Goal: Book appointment/travel/reservation

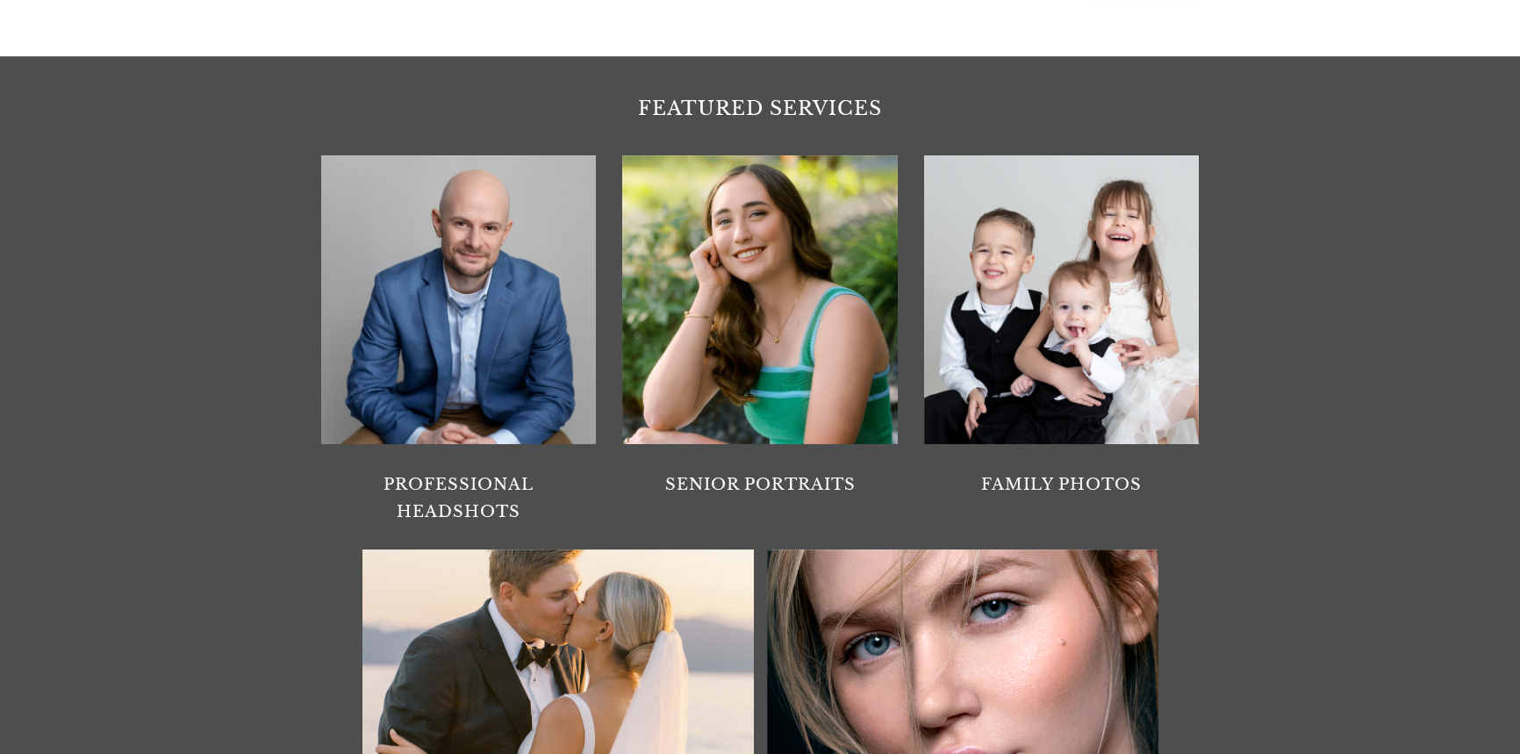
scroll to position [1755, 0]
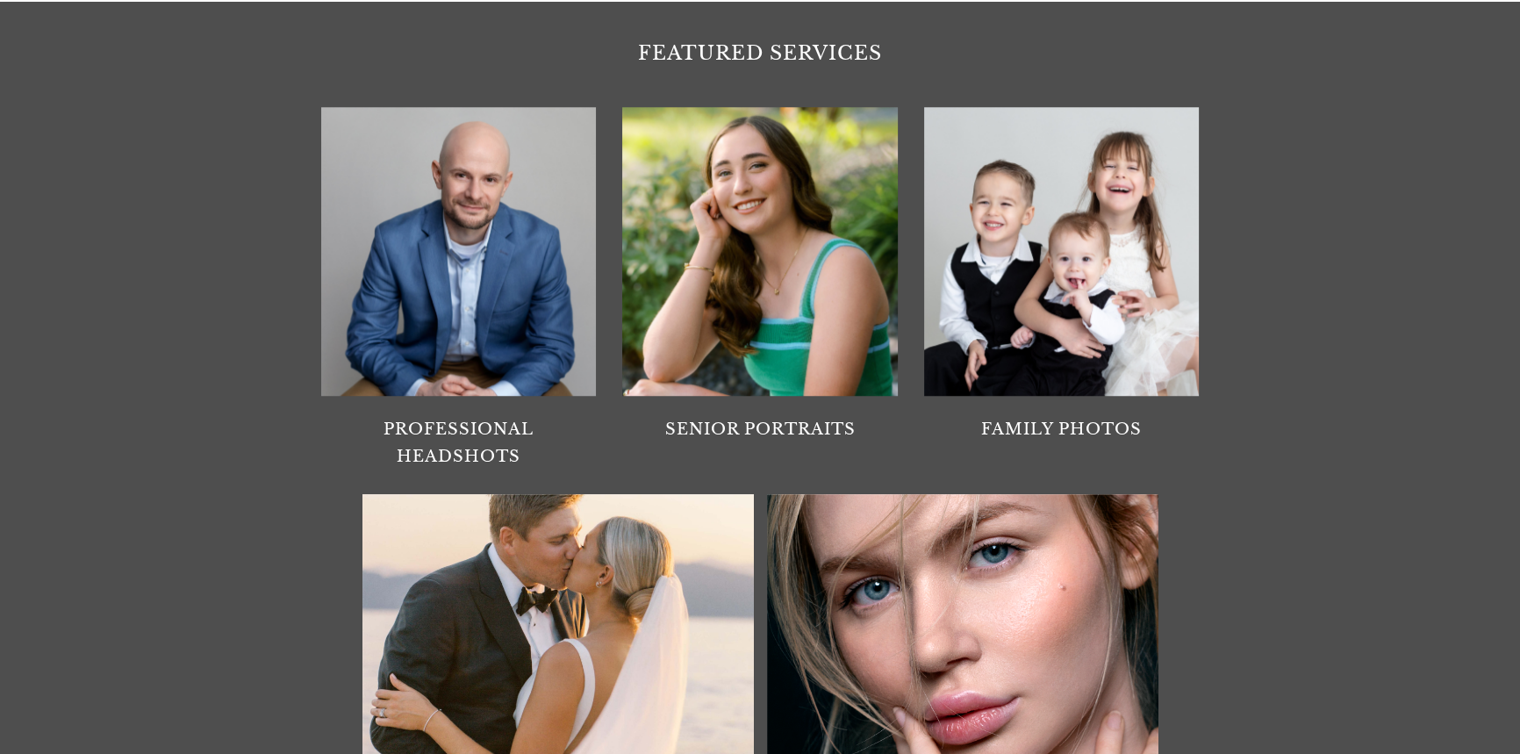
click at [477, 326] on div at bounding box center [458, 251] width 275 height 289
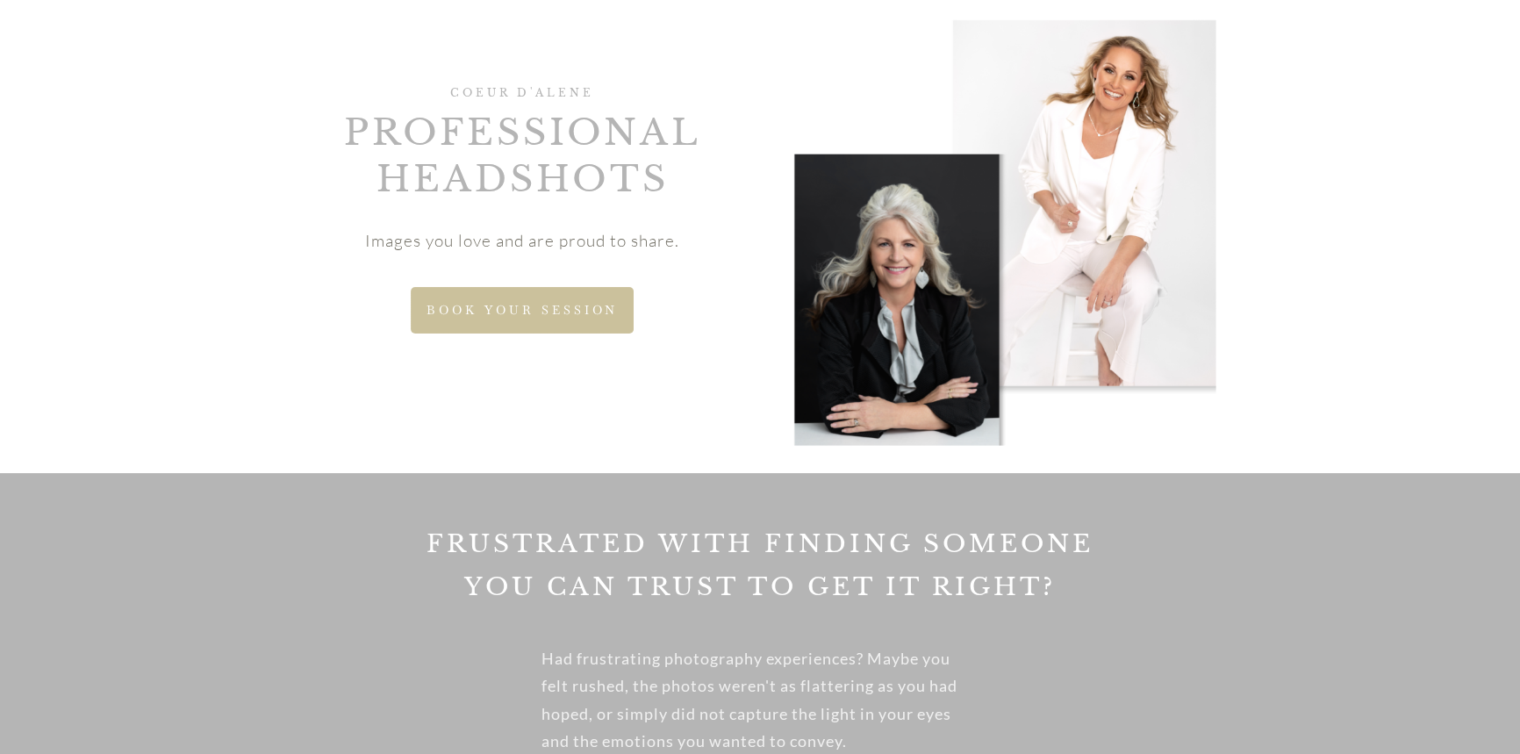
scroll to position [79, 0]
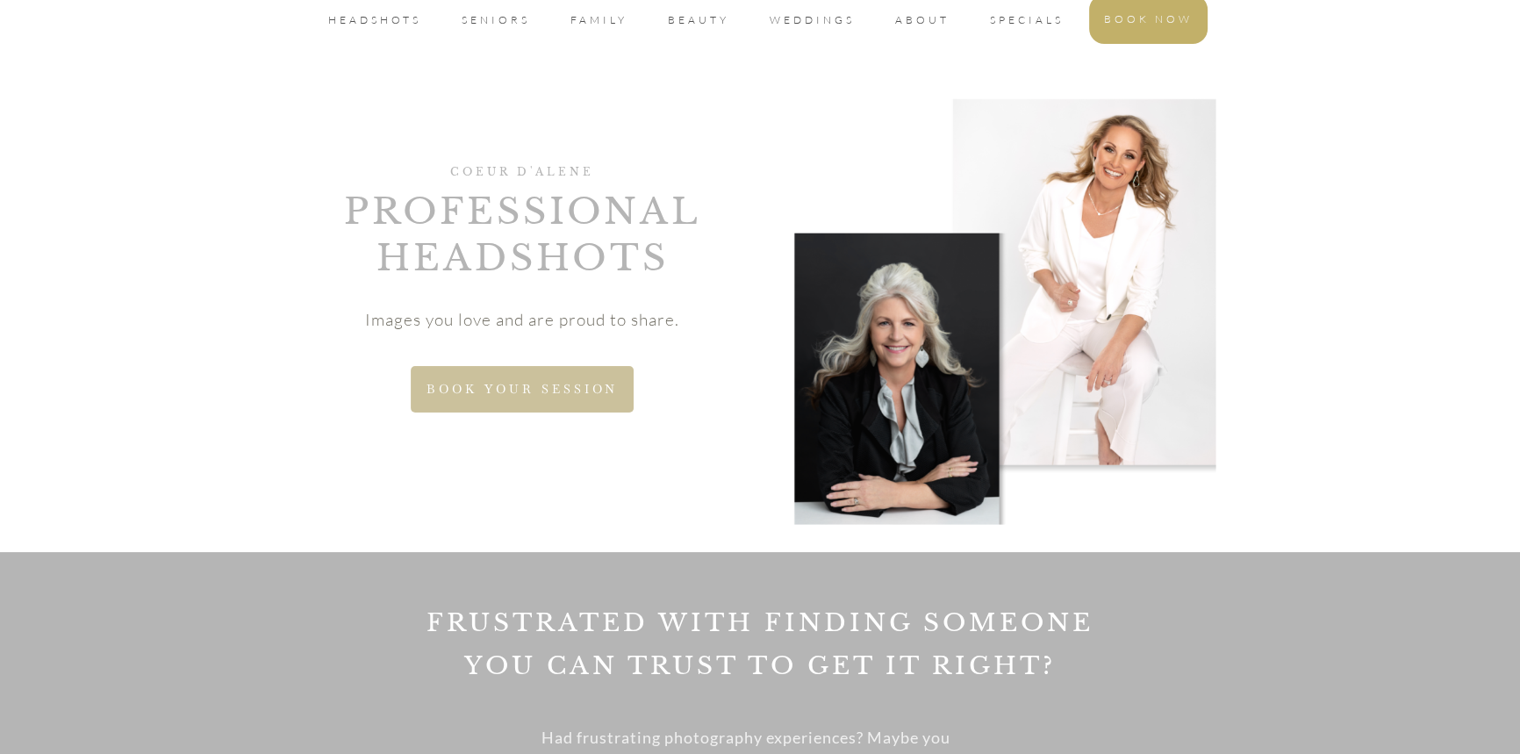
click at [1170, 25] on span "BOOK NOW" at bounding box center [1148, 19] width 89 height 21
